Goal: Transaction & Acquisition: Purchase product/service

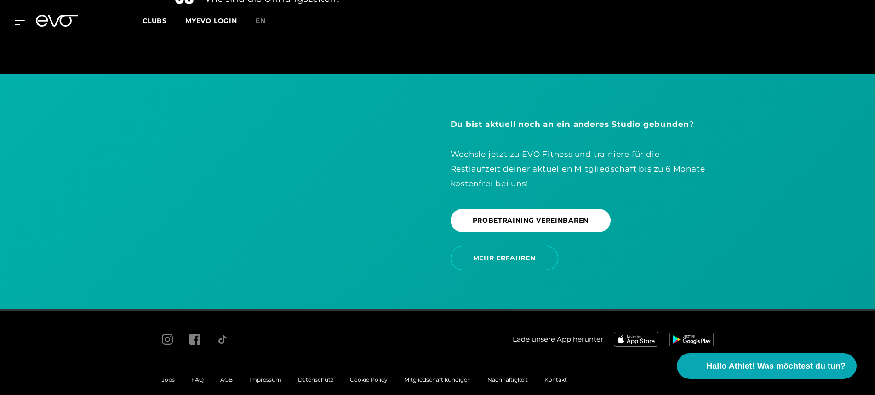
scroll to position [1933, 0]
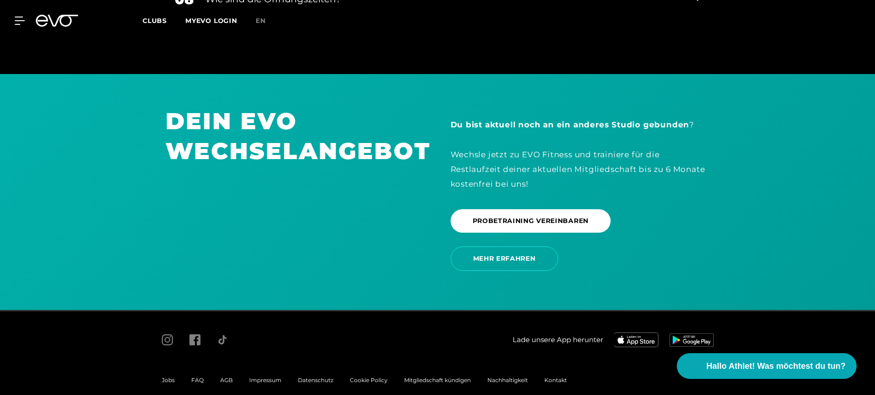
drag, startPoint x: 214, startPoint y: 370, endPoint x: 225, endPoint y: 370, distance: 11.0
click at [214, 375] on div "AGB" at bounding box center [226, 380] width 29 height 11
click at [225, 377] on span "AGB" at bounding box center [226, 380] width 12 height 7
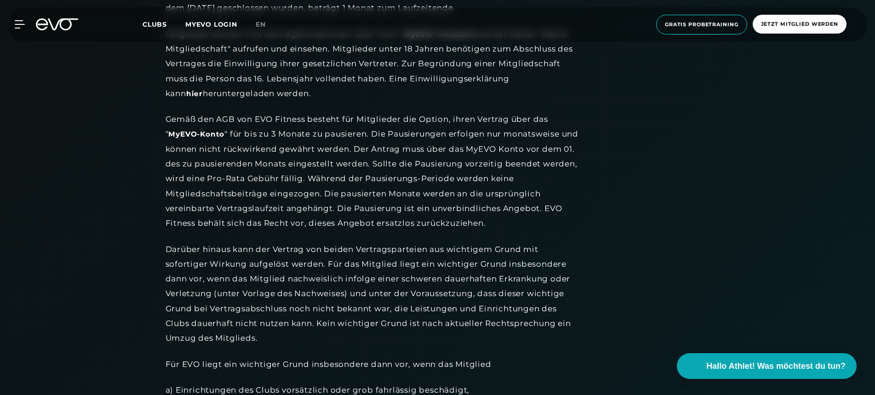
scroll to position [1190, 0]
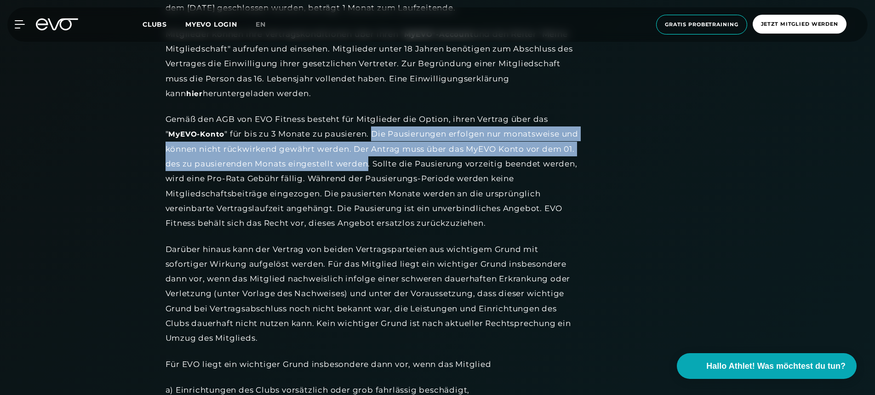
drag, startPoint x: 374, startPoint y: 125, endPoint x: 402, endPoint y: 155, distance: 41.3
click at [402, 155] on div "Gemäß den AGB von EVO Fitness besteht für Mitglieder die Option, ihren Vertrag …" at bounding box center [373, 171] width 414 height 119
copy div "Die Pausierungen erfolgen nur monatsweise und können nicht rückwirkend gewährt …"
click at [284, 152] on div "Gemäß den AGB von EVO Fitness besteht für Mitglieder die Option, ihren Vertrag …" at bounding box center [373, 171] width 414 height 119
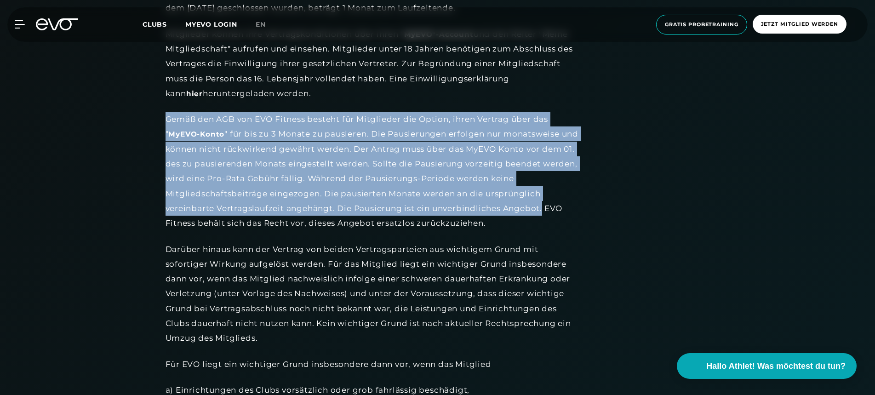
drag, startPoint x: 168, startPoint y: 113, endPoint x: 543, endPoint y: 199, distance: 384.9
click at [543, 199] on div "Gemäß den AGB von EVO Fitness besteht für Mitglieder die Option, ihren Vertrag …" at bounding box center [373, 171] width 414 height 119
copy div "Gemäß den AGB von EVO Fitness besteht für Mitglieder die Option, ihren Vertrag …"
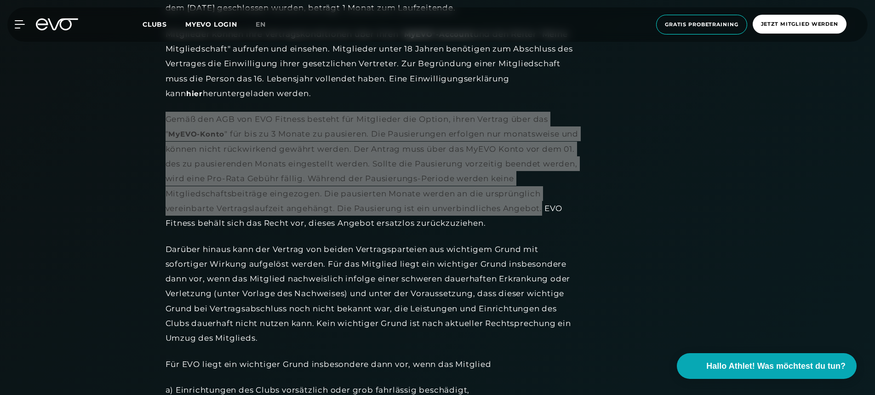
click at [374, 152] on div "Gemäß den AGB von EVO Fitness besteht für Mitglieder die Option, ihren Vertrag …" at bounding box center [373, 171] width 414 height 119
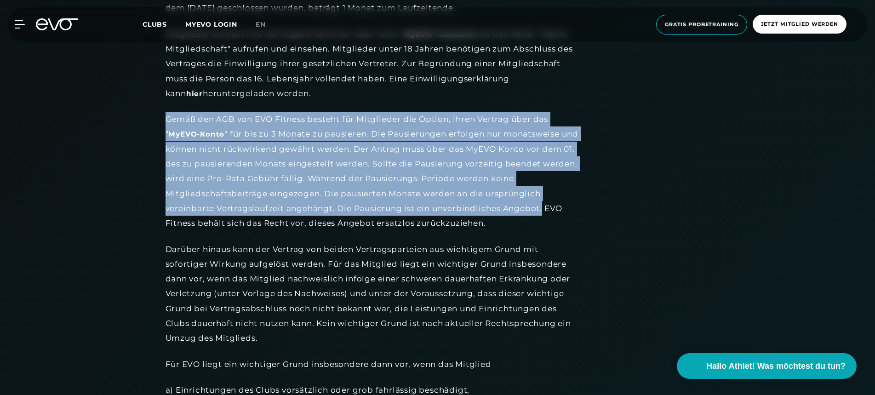
click at [54, 27] on icon at bounding box center [57, 24] width 42 height 12
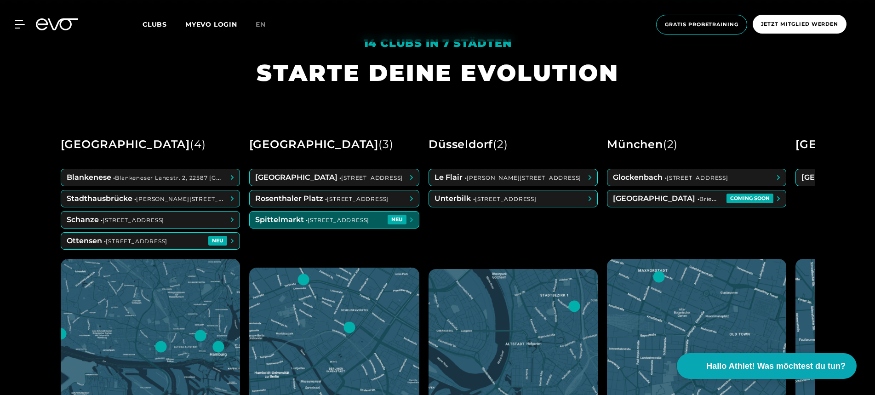
scroll to position [391, 0]
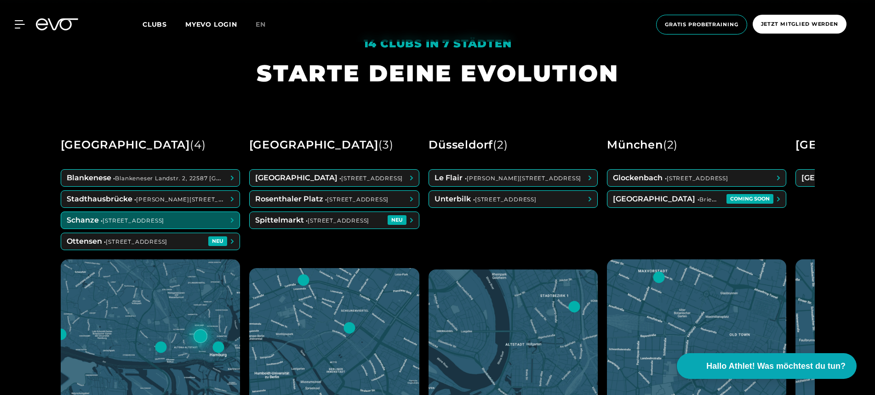
click at [209, 199] on span at bounding box center [150, 199] width 178 height 17
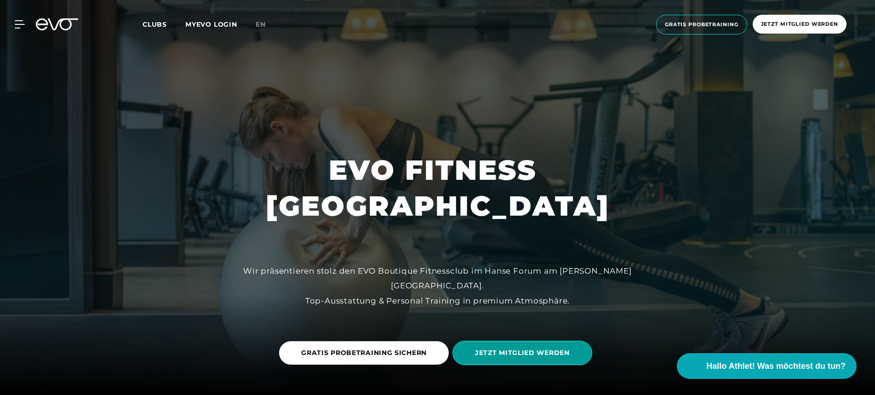
click at [506, 348] on span "JETZT MITGLIED WERDEN" at bounding box center [522, 353] width 95 height 10
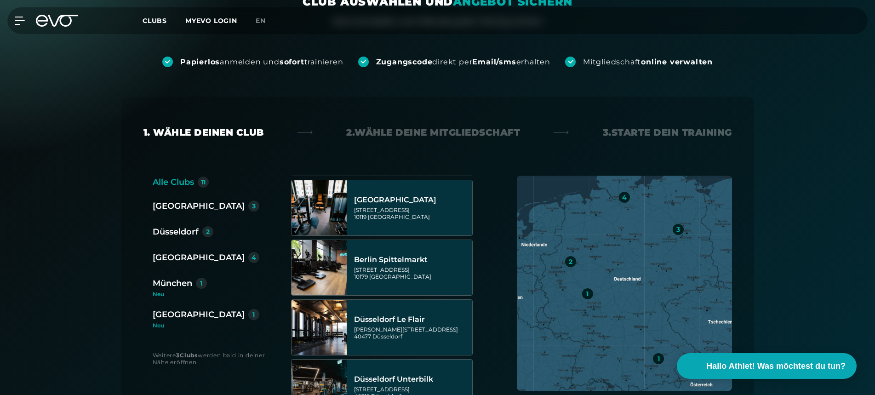
scroll to position [106, 0]
click at [65, 24] on icon at bounding box center [57, 21] width 42 height 12
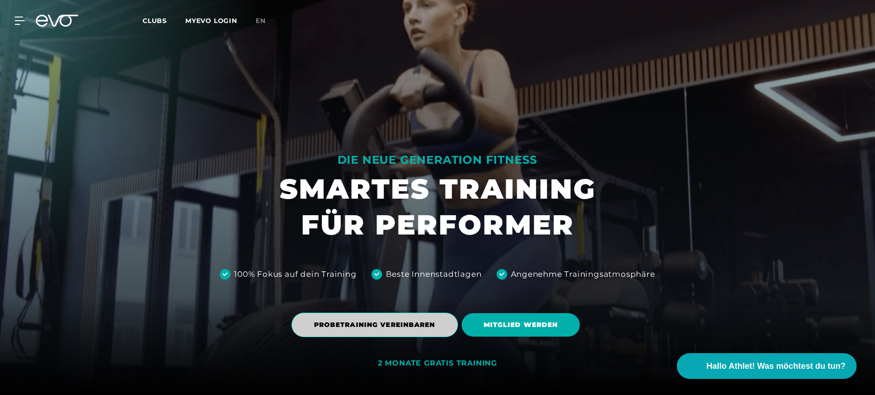
click at [385, 323] on span "PROBETRAINING VEREINBAREN" at bounding box center [374, 325] width 121 height 10
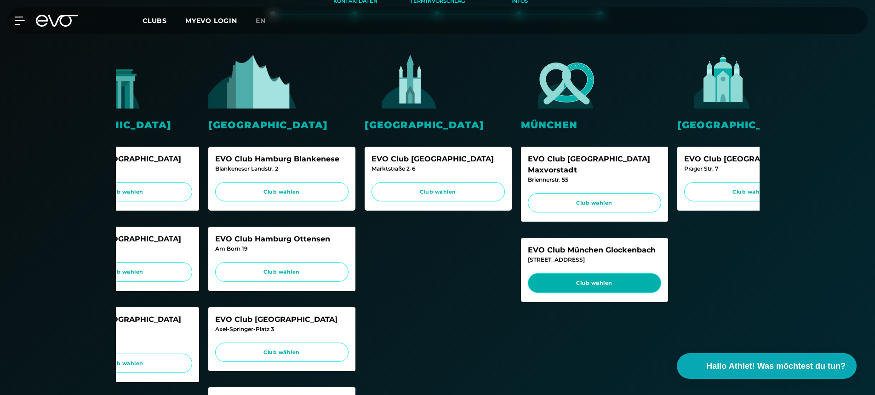
scroll to position [0, 230]
click at [620, 275] on span "Club wählen" at bounding box center [593, 283] width 133 height 20
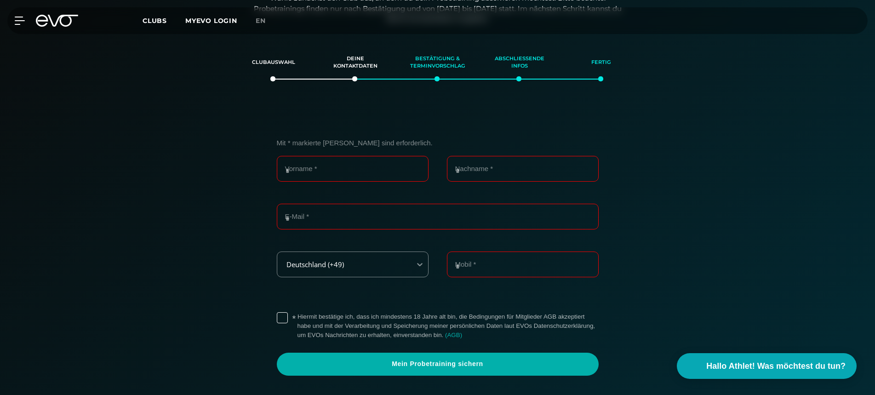
scroll to position [157, 0]
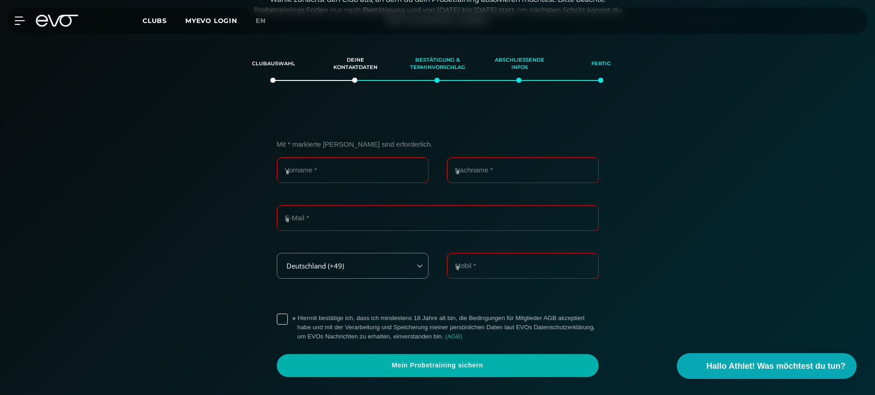
click at [59, 17] on icon at bounding box center [63, 21] width 30 height 12
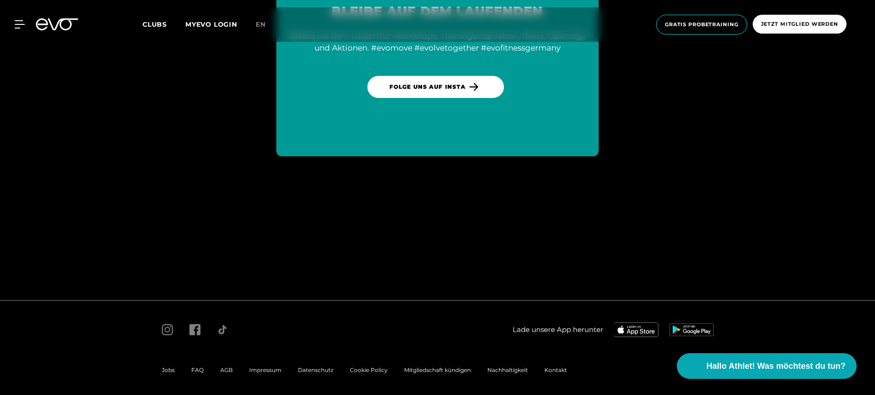
scroll to position [5016, 0]
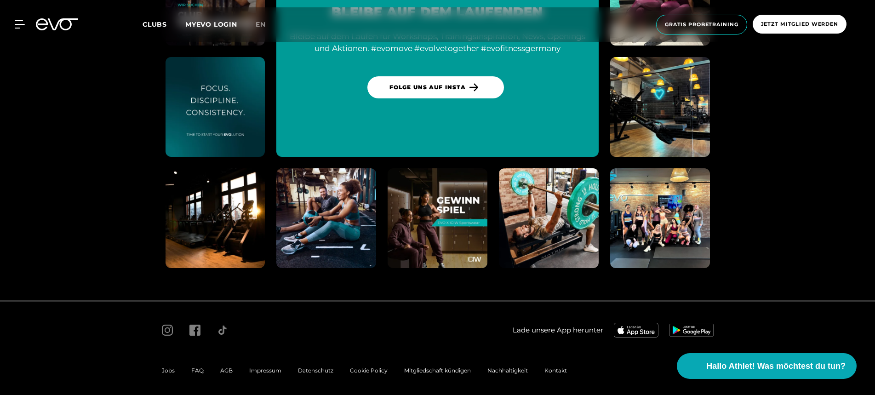
click at [217, 365] on div "AGB" at bounding box center [226, 370] width 29 height 11
click at [220, 367] on span "AGB" at bounding box center [226, 370] width 12 height 7
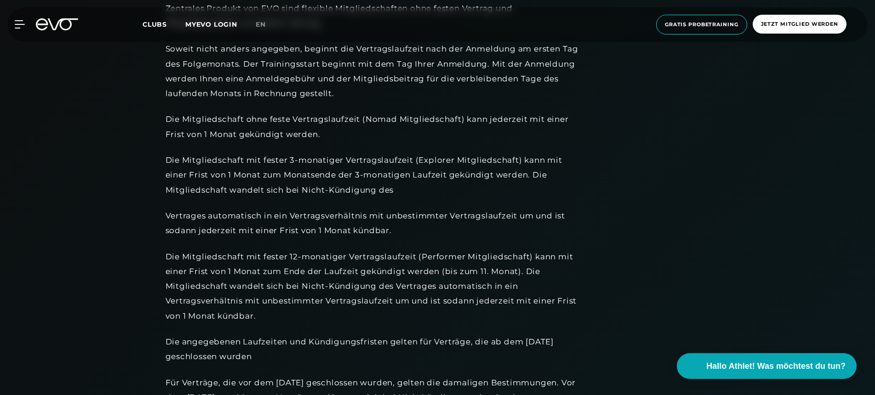
click at [250, 192] on div "Die Mitgliedschaft mit fester 3-monatiger Vertragslaufzeit (Explorer Mitgliedsc…" at bounding box center [373, 175] width 414 height 45
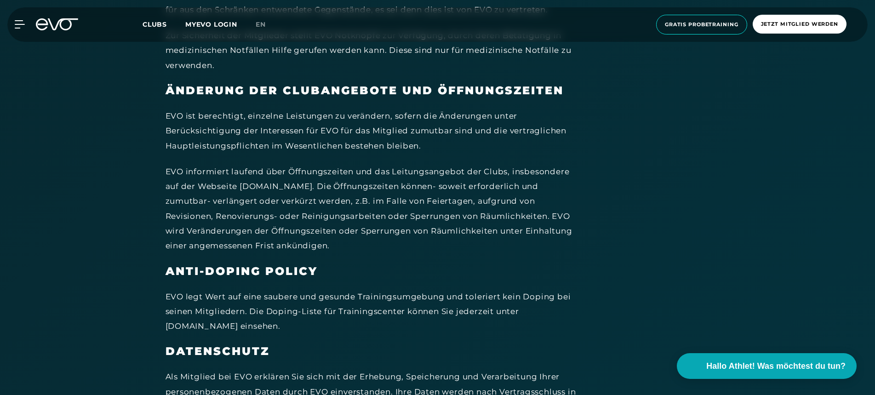
scroll to position [646, 0]
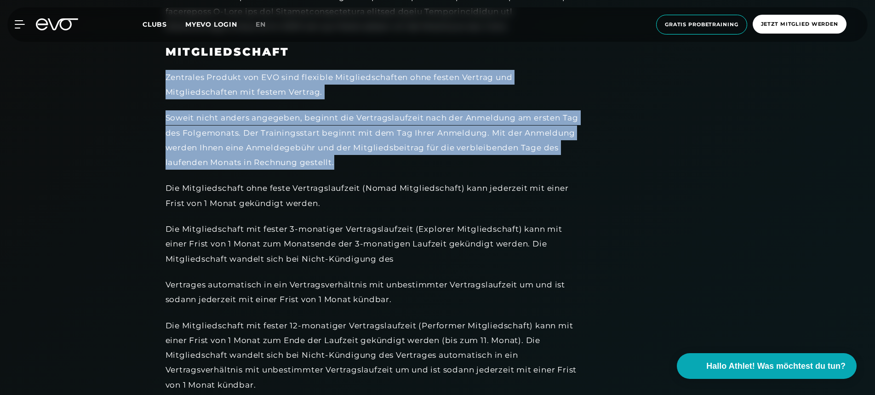
drag, startPoint x: 166, startPoint y: 75, endPoint x: 386, endPoint y: 154, distance: 233.6
copy div "Zentrales Produkt von EVO sind flexible Mitgliedschaften ohne festen Vertrag un…"
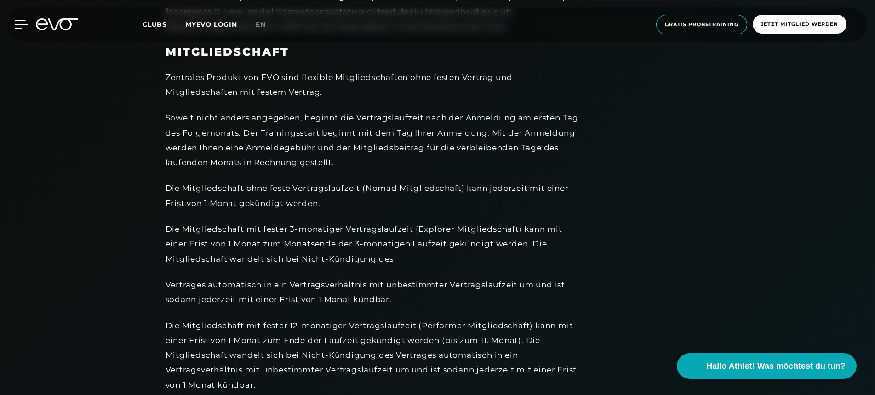
click at [23, 27] on icon at bounding box center [21, 24] width 13 height 8
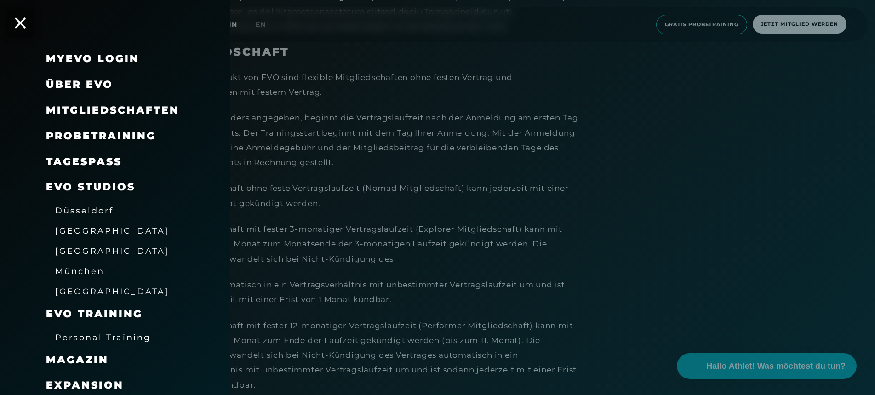
click at [321, 134] on div at bounding box center [437, 197] width 875 height 395
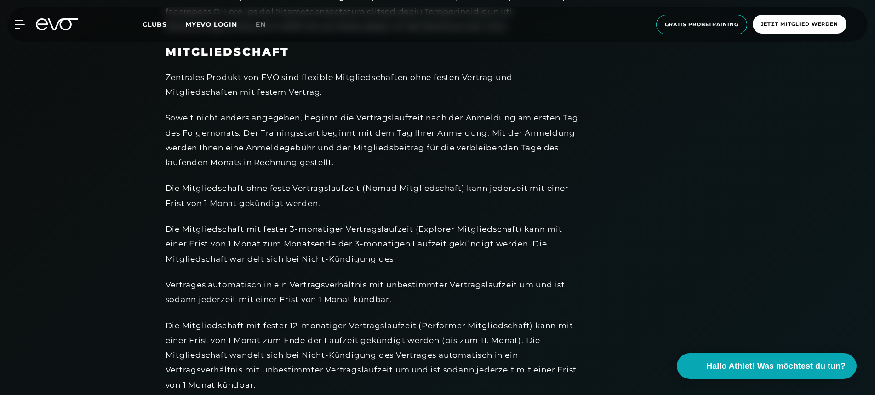
click at [55, 26] on icon at bounding box center [57, 24] width 42 height 12
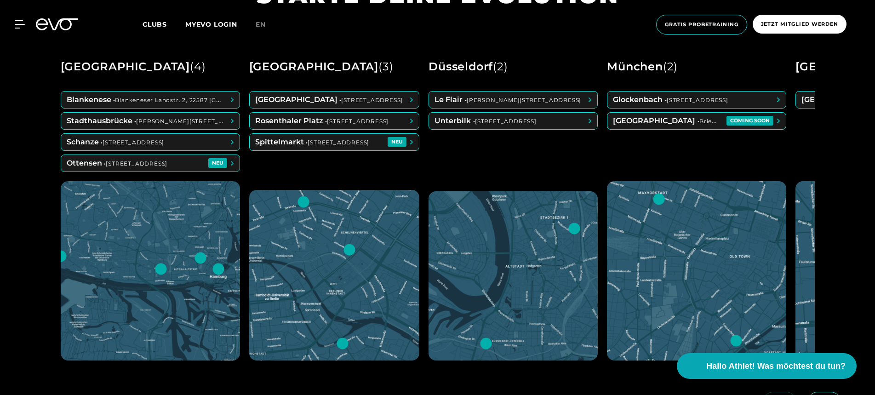
scroll to position [461, 0]
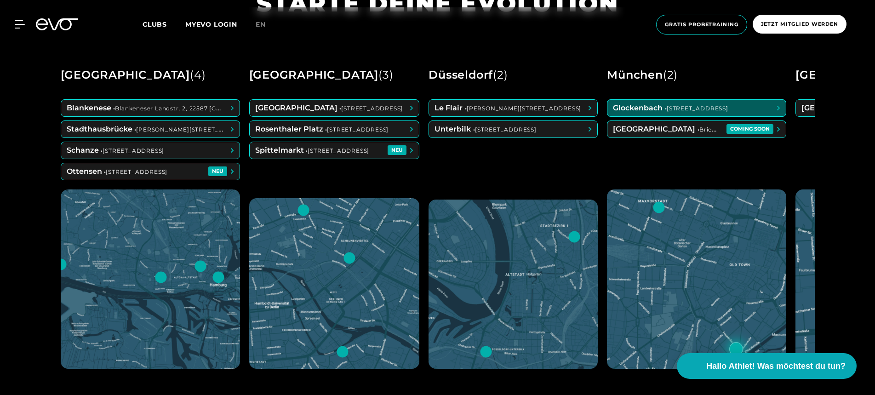
click at [663, 111] on span at bounding box center [696, 108] width 178 height 17
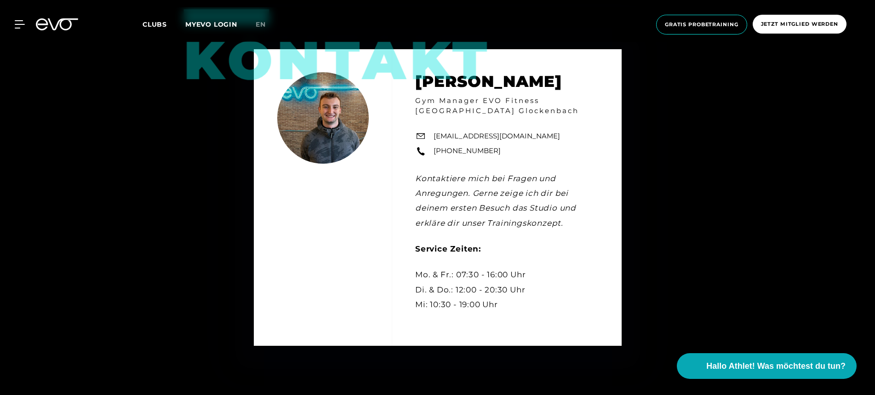
scroll to position [2526, 0]
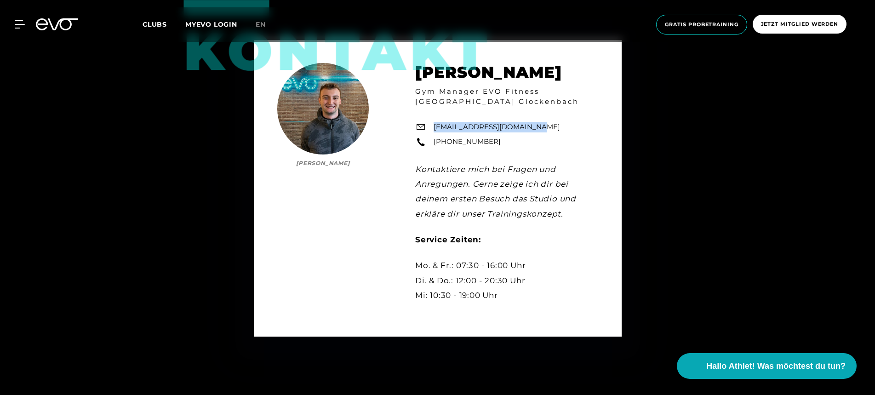
click at [45, 20] on icon at bounding box center [42, 24] width 12 height 12
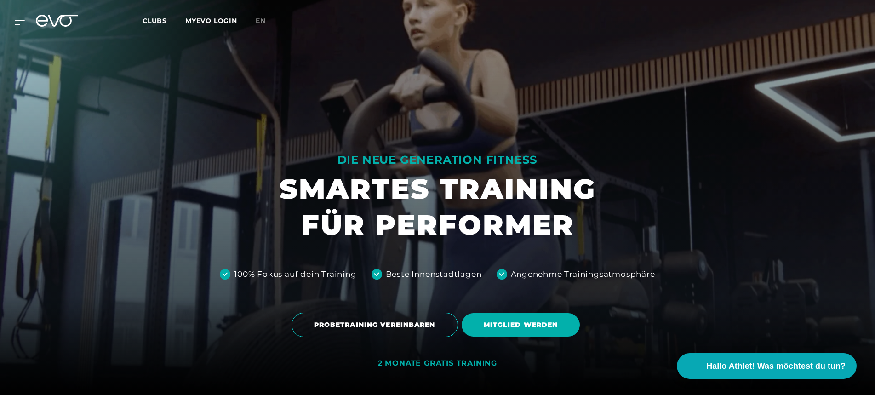
click at [29, 23] on div "MyEVO Login Über EVO Mitgliedschaften Probetraining TAGESPASS EVO Studios [GEOG…" at bounding box center [14, 21] width 32 height 8
click at [27, 22] on div "MyEVO Login Über EVO Mitgliedschaften Probetraining TAGESPASS EVO Studios [GEOG…" at bounding box center [14, 21] width 32 height 8
click at [23, 22] on icon at bounding box center [21, 21] width 13 height 8
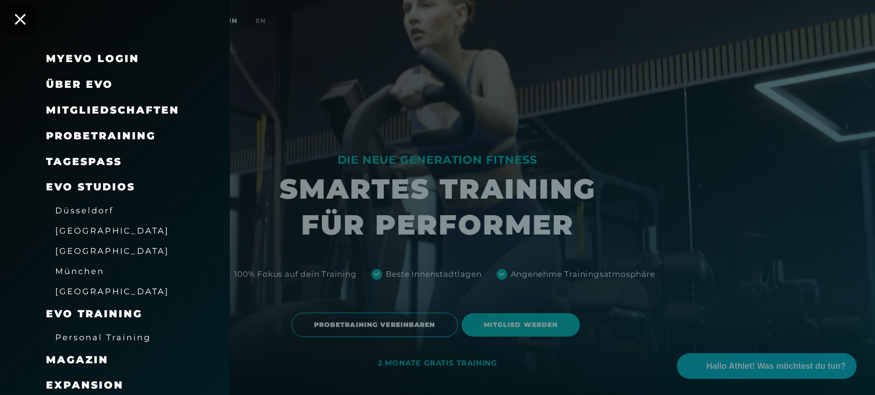
click at [269, 51] on div at bounding box center [437, 197] width 875 height 395
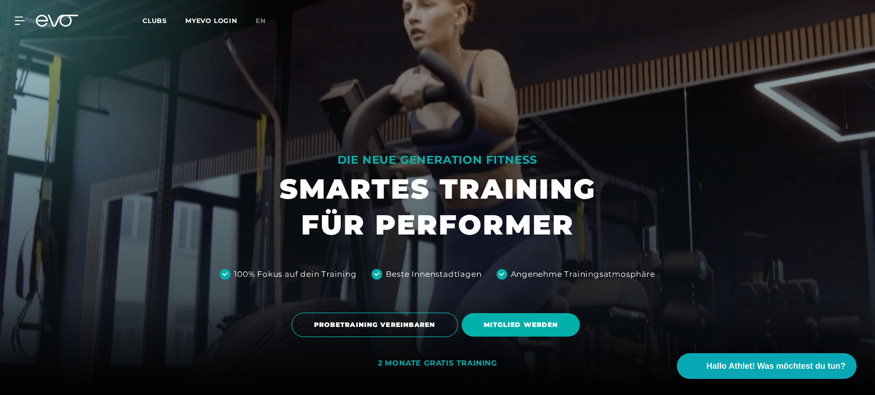
click at [75, 25] on icon at bounding box center [57, 21] width 42 height 12
click at [56, 22] on icon at bounding box center [57, 21] width 42 height 12
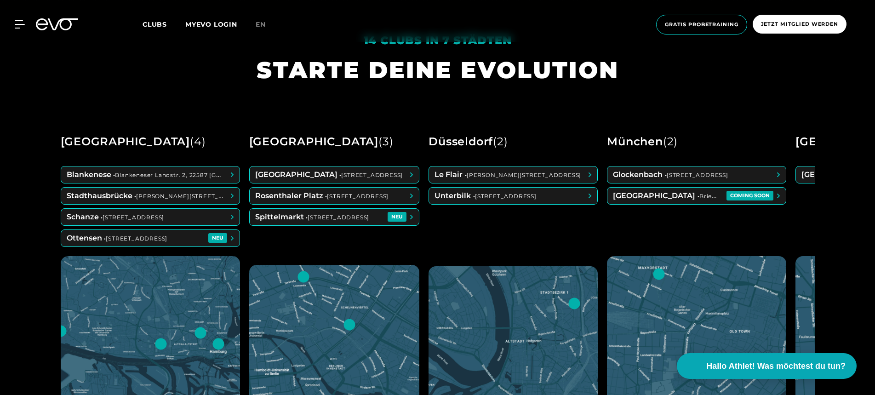
scroll to position [400, 0]
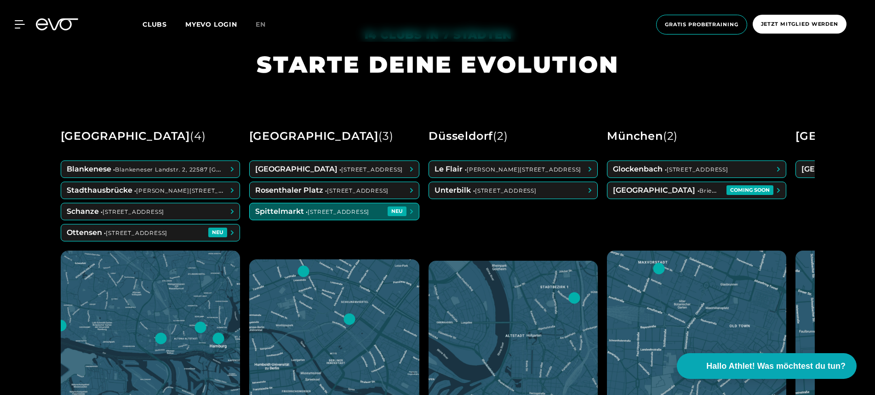
click at [309, 206] on span at bounding box center [335, 211] width 170 height 17
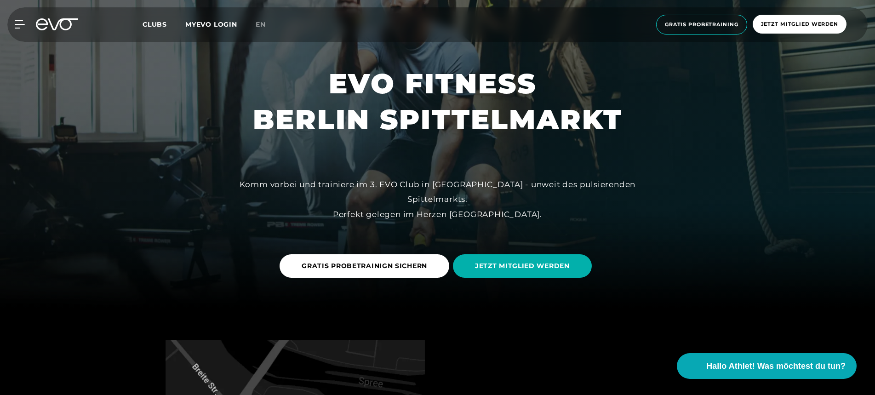
scroll to position [88, 0]
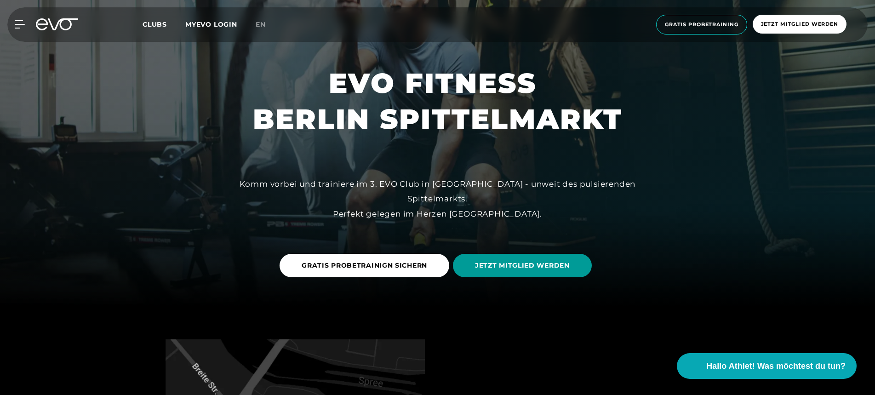
click at [544, 267] on span "JETZT MITGLIED WERDEN" at bounding box center [522, 266] width 95 height 10
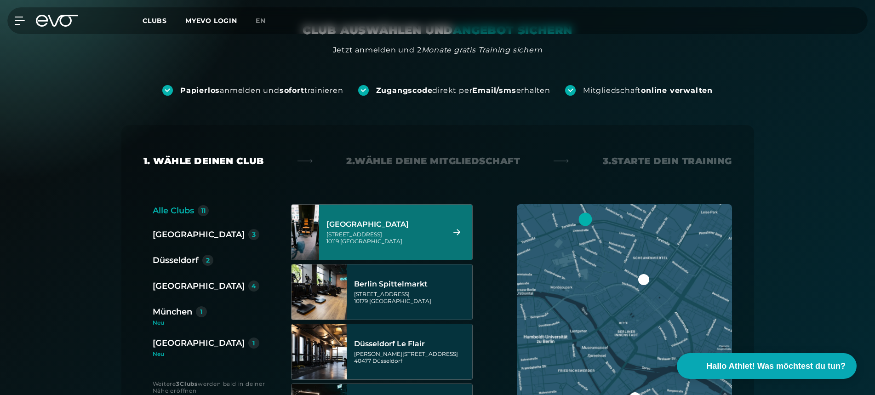
scroll to position [59, 0]
click at [411, 282] on div "Berlin Spittelmarkt" at bounding box center [411, 284] width 115 height 9
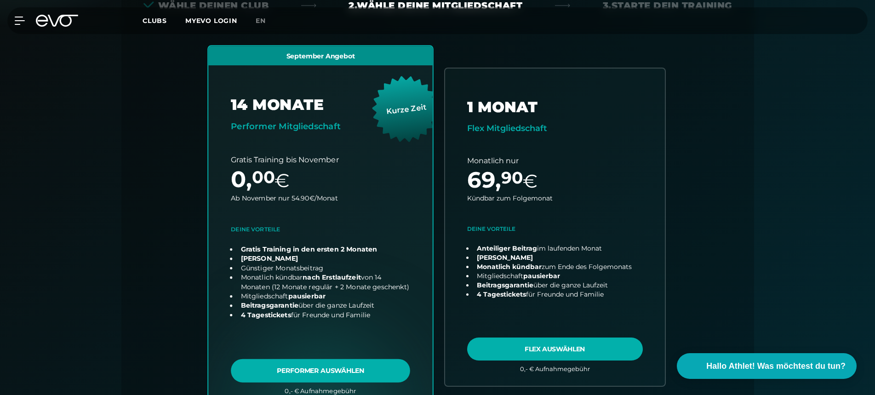
scroll to position [240, 0]
